Goal: Navigation & Orientation: Find specific page/section

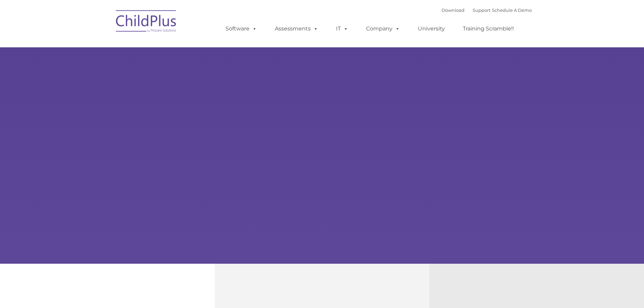
type input ""
select select "MEDIUM"
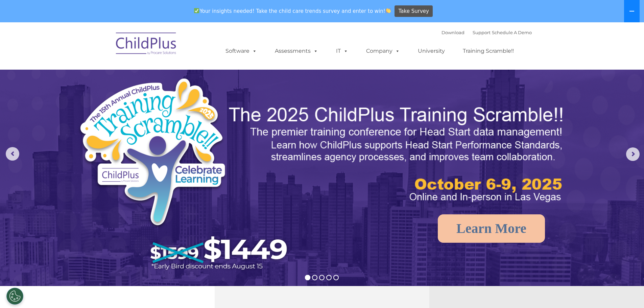
click at [631, 17] on button at bounding box center [632, 11] width 16 height 22
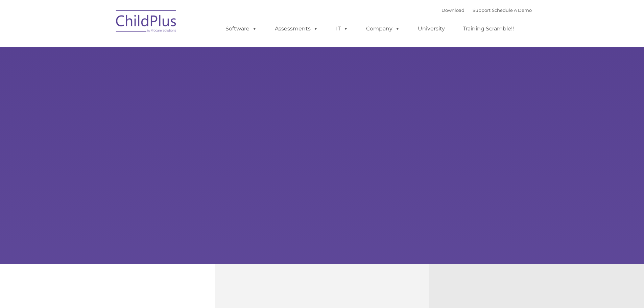
type input ""
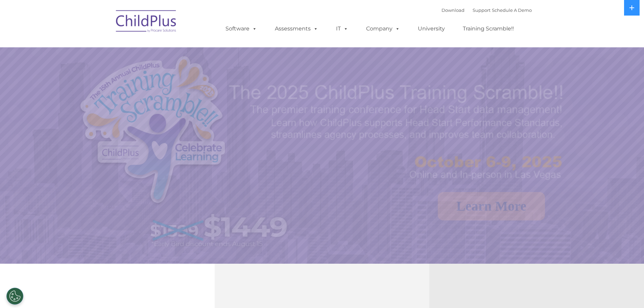
select select "MEDIUM"
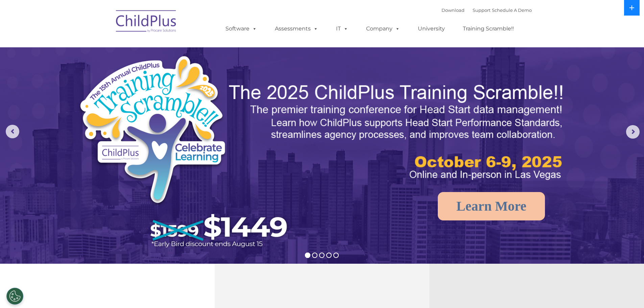
click at [636, 6] on button at bounding box center [632, 8] width 16 height 16
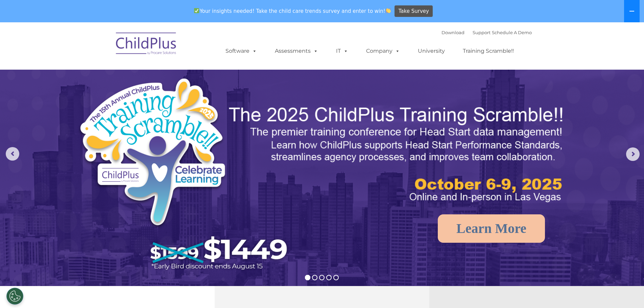
click at [636, 6] on button at bounding box center [632, 11] width 16 height 22
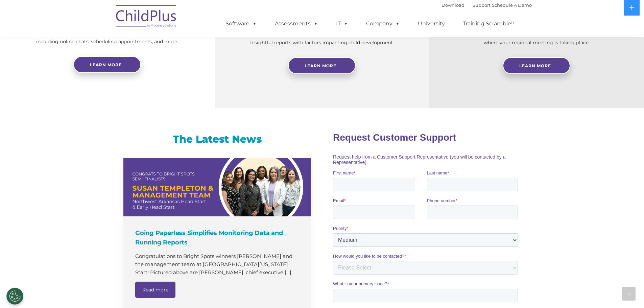
scroll to position [180, 0]
